Goal: Information Seeking & Learning: Learn about a topic

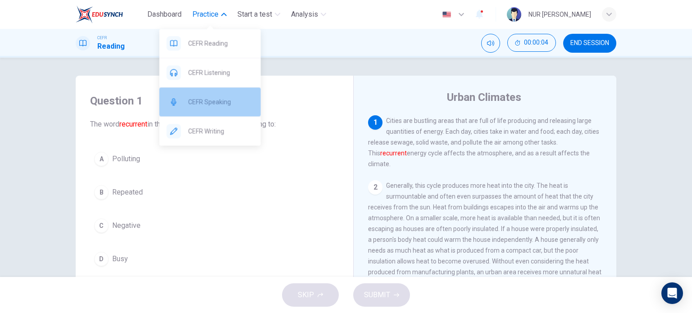
click at [220, 109] on div "CEFR Speaking" at bounding box center [209, 101] width 101 height 29
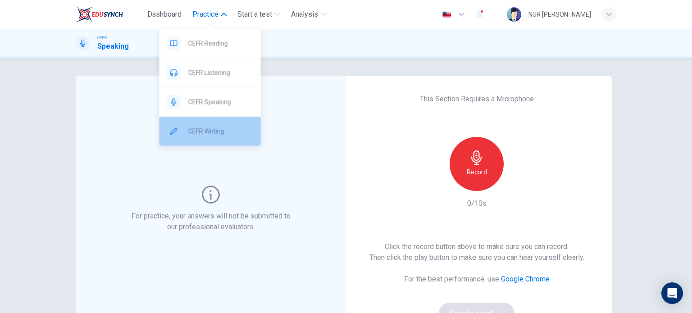
click at [209, 145] on div "CEFR Writing" at bounding box center [209, 131] width 101 height 29
